Goal: Find specific page/section: Find specific page/section

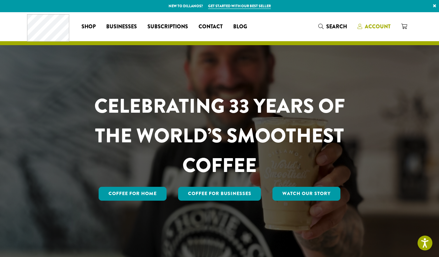
click at [381, 25] on span "Account" at bounding box center [378, 27] width 26 height 8
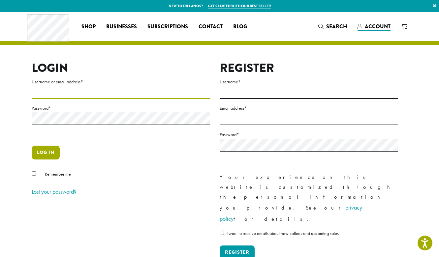
type input "**********"
click at [52, 150] on button "Log in" at bounding box center [46, 153] width 28 height 14
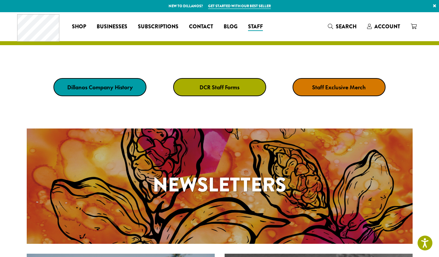
click at [233, 86] on strong "DCR Staff Forms" at bounding box center [220, 88] width 40 height 8
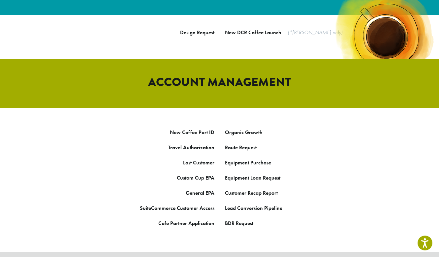
scroll to position [302, 0]
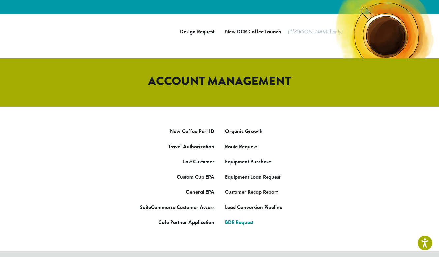
click at [242, 219] on link "BDR Request" at bounding box center [239, 222] width 28 height 7
